Goal: Obtain resource: Obtain resource

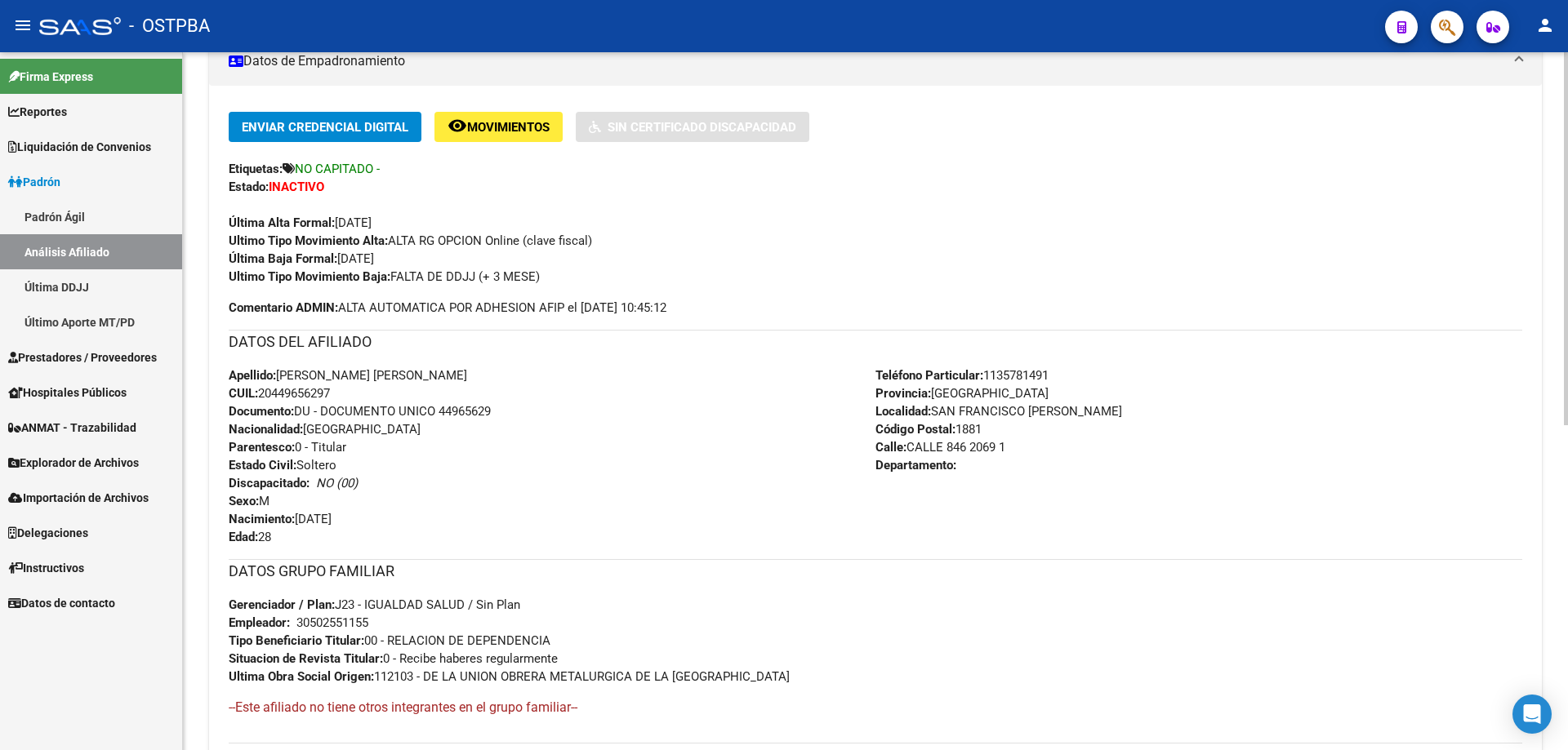
scroll to position [408, 0]
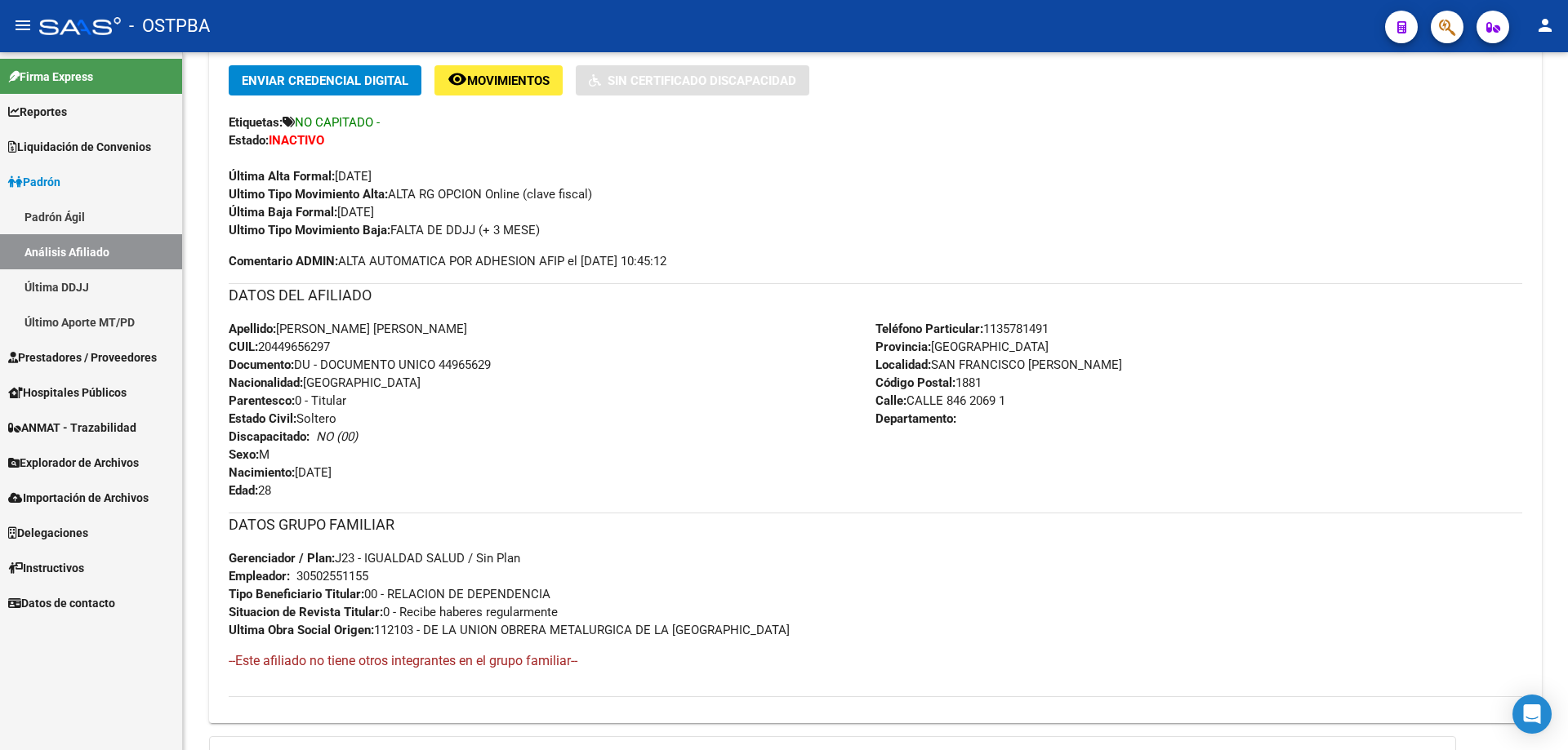
click at [60, 152] on span "Liquidación de Convenios" at bounding box center [80, 147] width 143 height 18
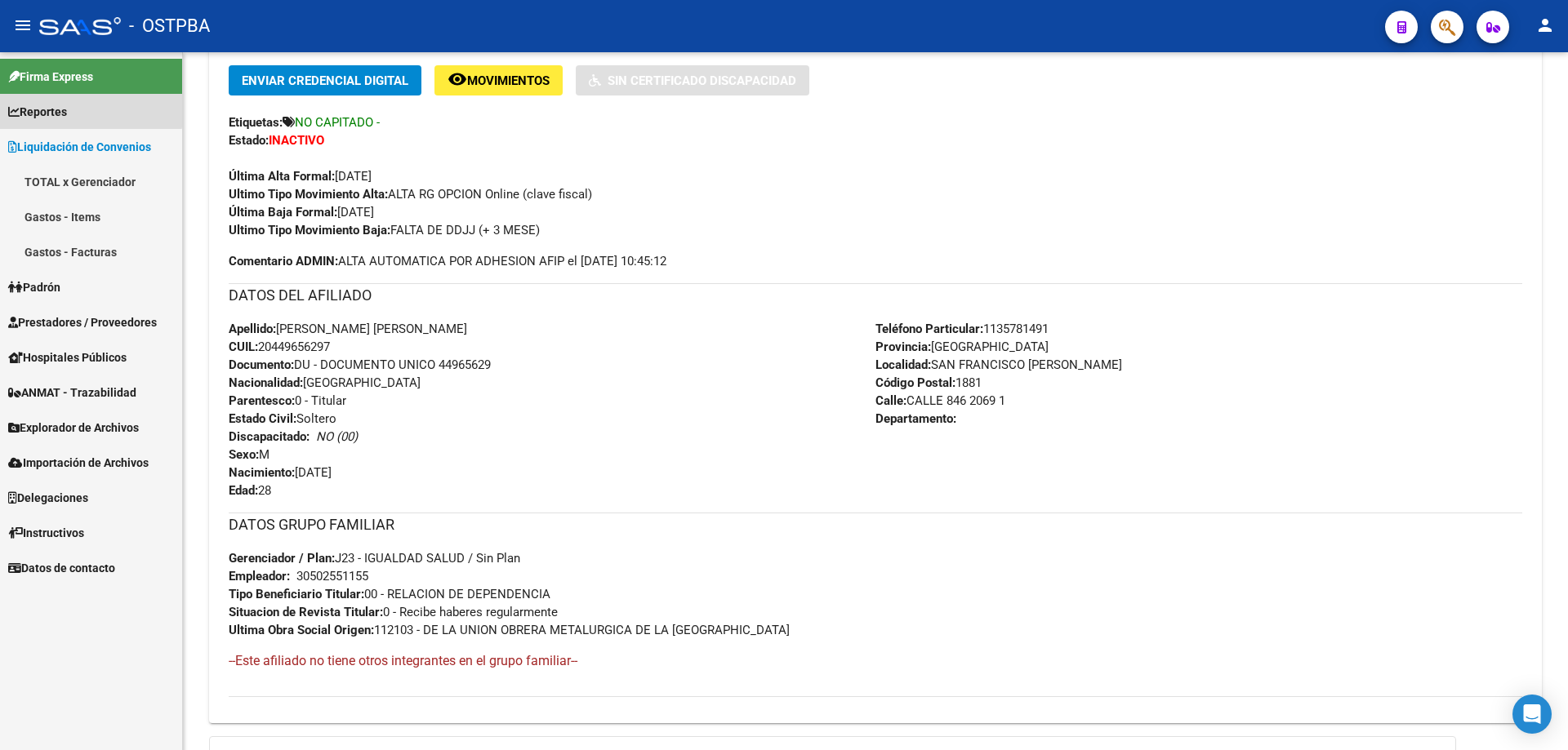
click at [59, 107] on span "Reportes" at bounding box center [38, 112] width 59 height 18
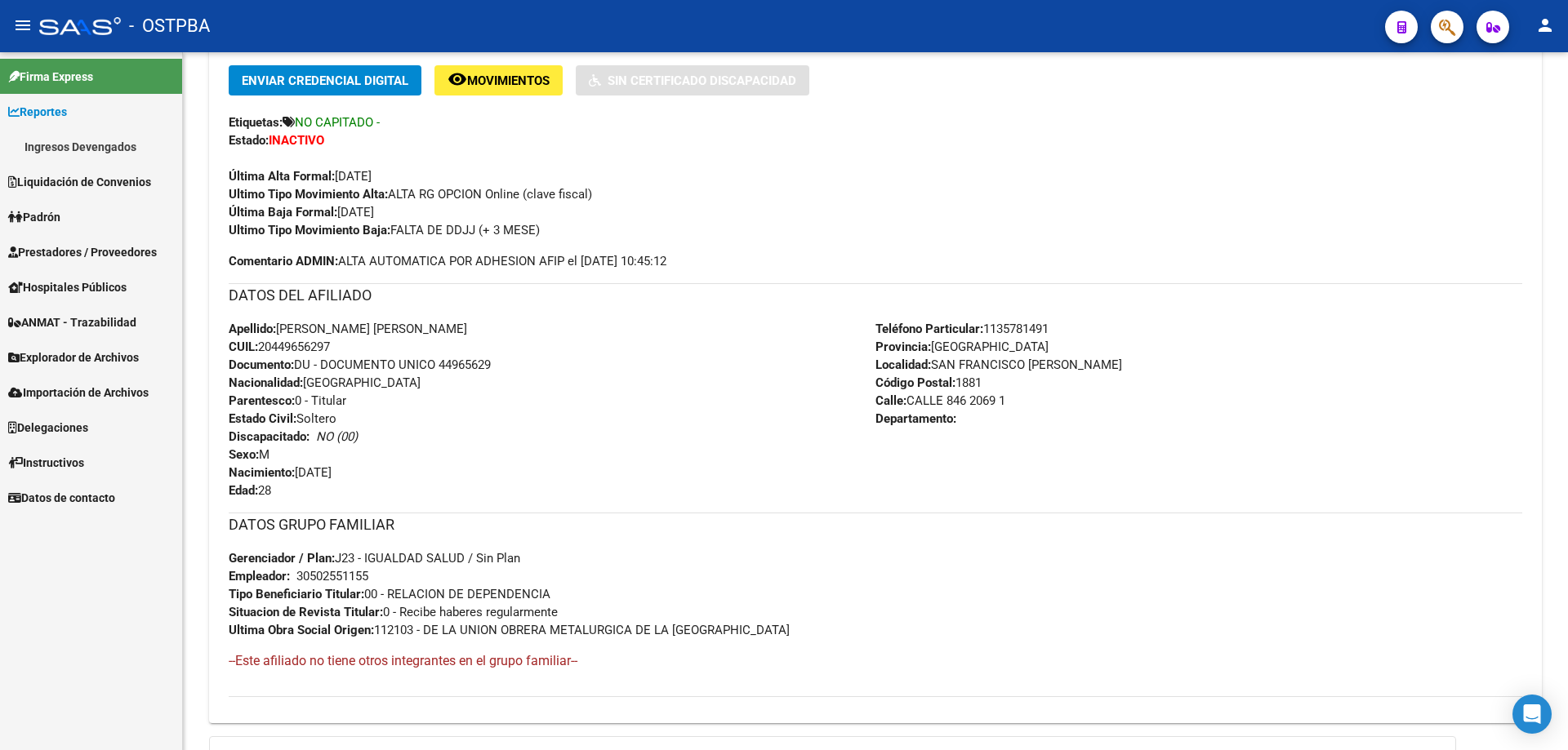
click at [76, 144] on link "Ingresos Devengados" at bounding box center [91, 146] width 182 height 35
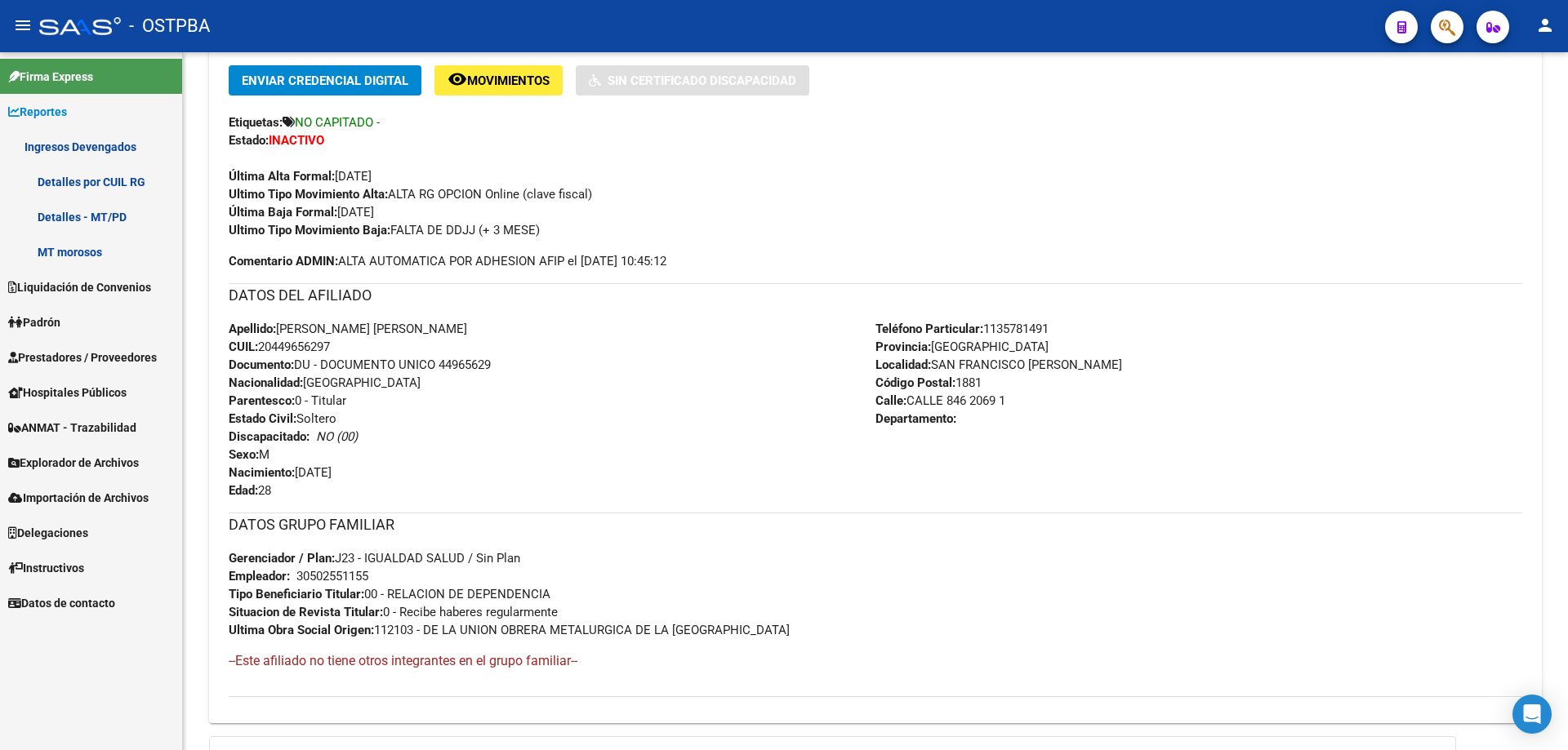
click at [110, 189] on link "Detalles por CUIL RG" at bounding box center [91, 181] width 182 height 35
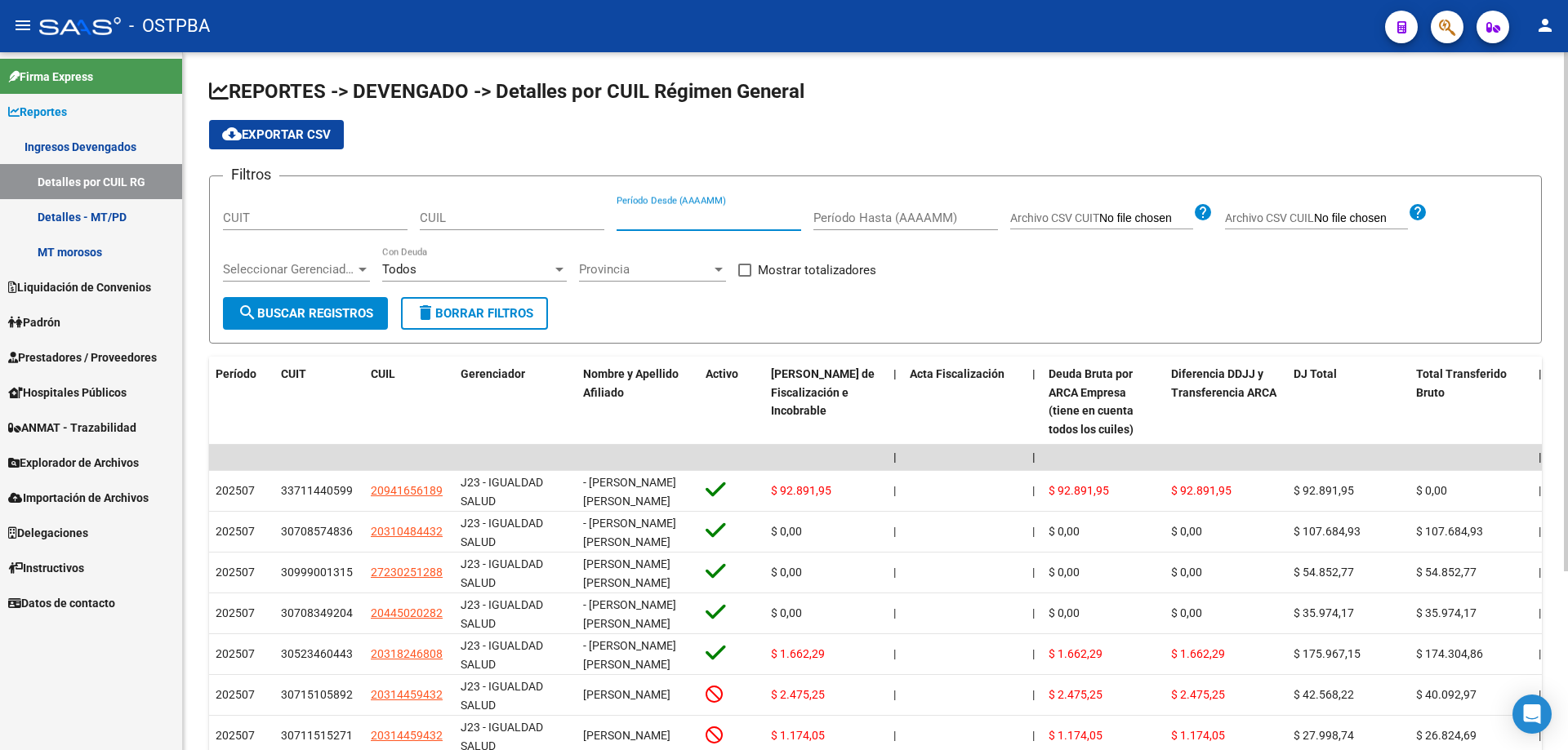
click at [683, 216] on input "Período Desde (AAAAMM)" at bounding box center [708, 218] width 184 height 14
type input "202507"
click at [331, 315] on span "search Buscar Registros" at bounding box center [305, 313] width 136 height 14
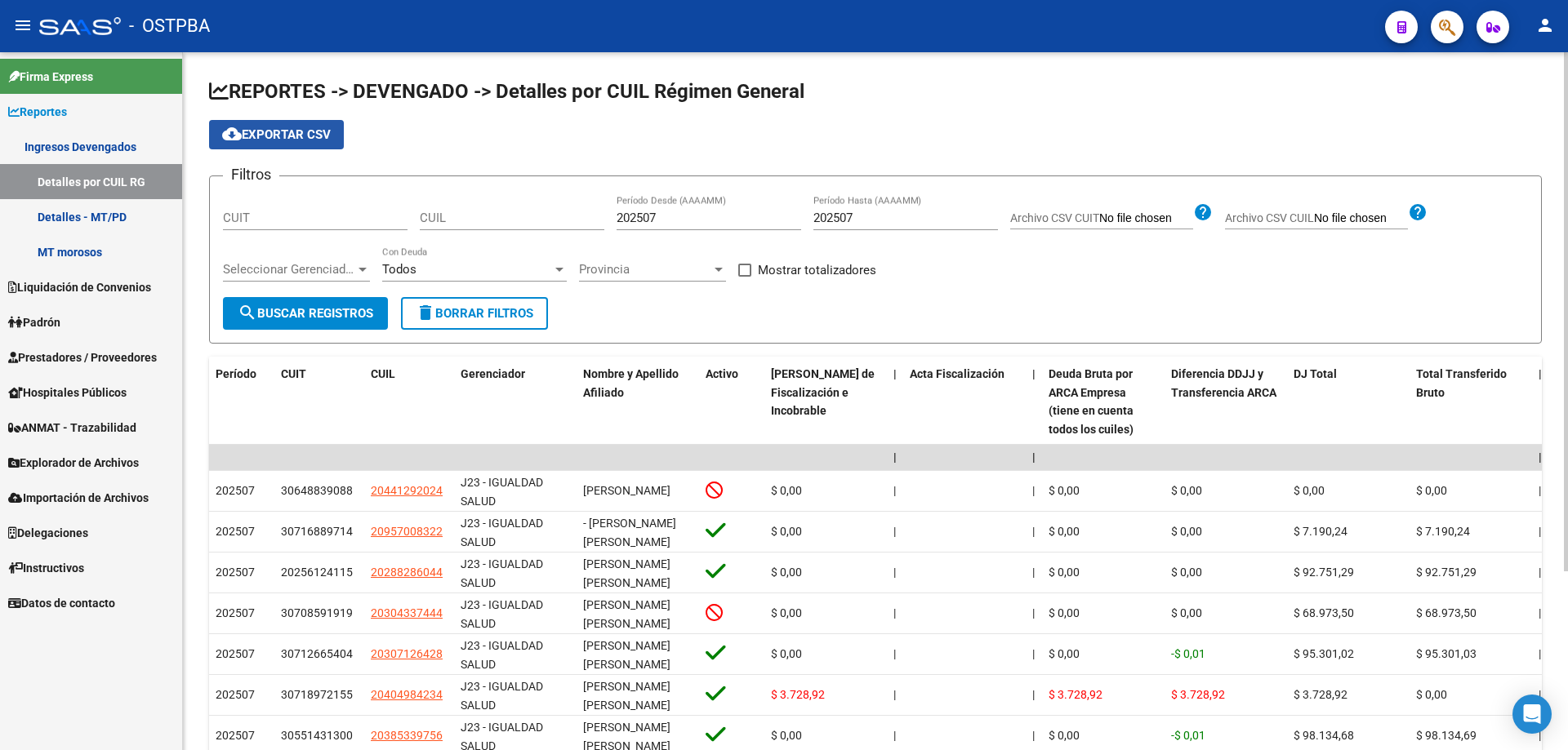
click at [322, 132] on span "cloud_download Exportar CSV" at bounding box center [277, 134] width 109 height 14
